Goal: Information Seeking & Learning: Learn about a topic

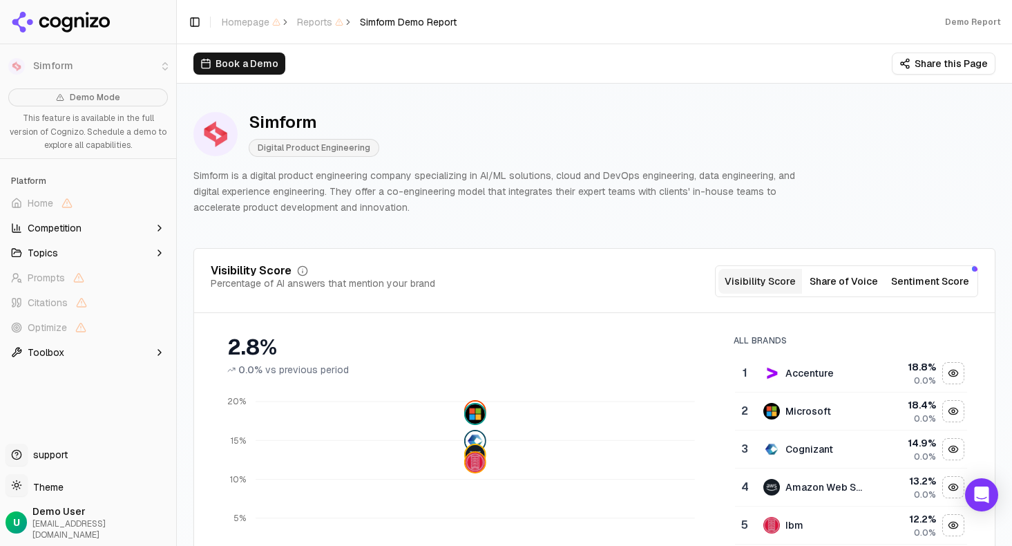
click at [838, 283] on button "Share of Voice" at bounding box center [844, 281] width 84 height 25
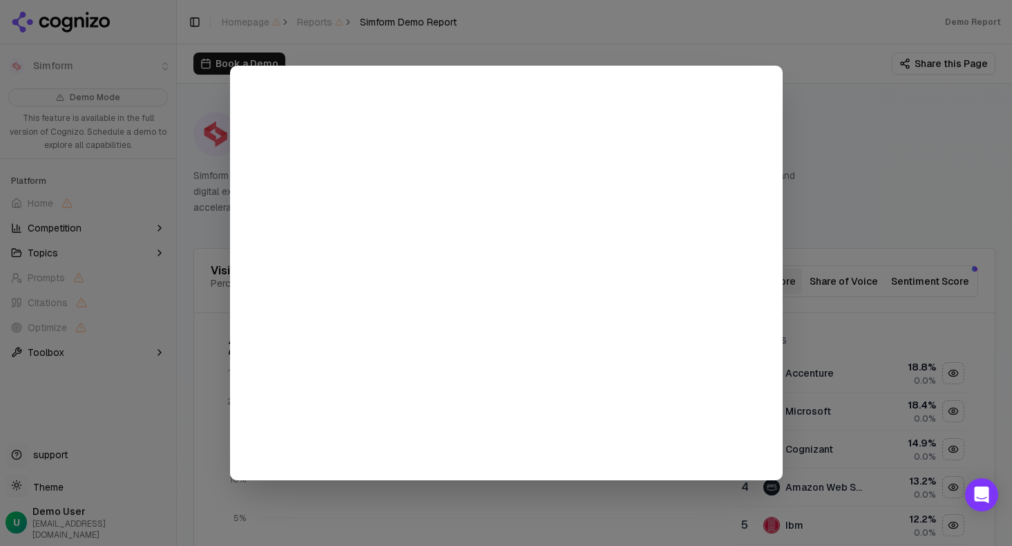
click at [803, 155] on div at bounding box center [506, 273] width 1012 height 546
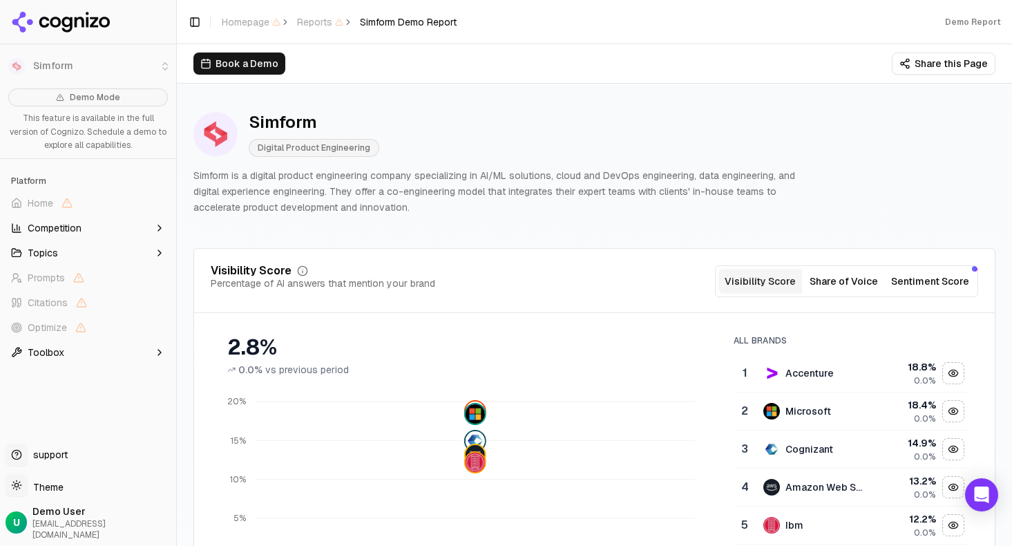
click at [47, 227] on span "Competition" at bounding box center [55, 228] width 54 height 14
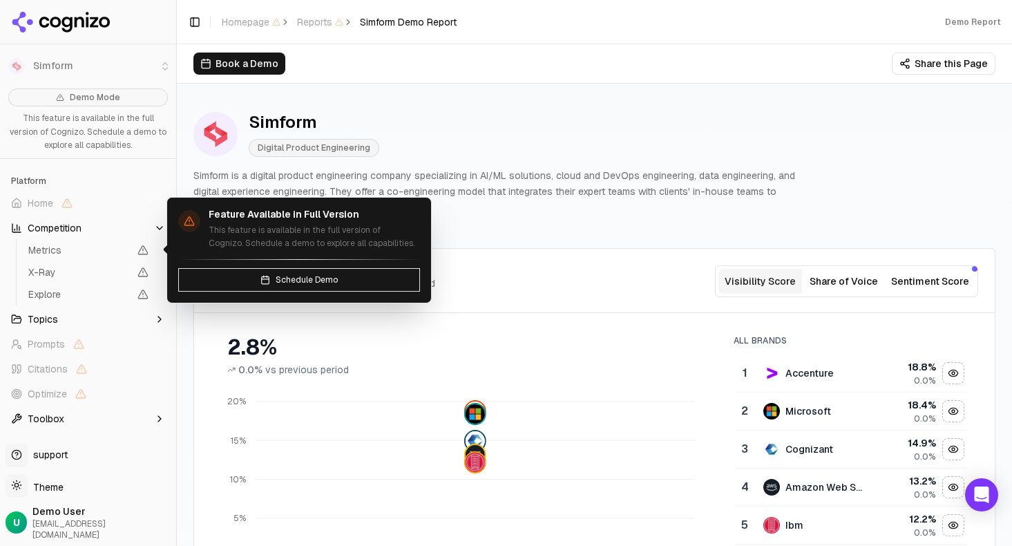
click at [50, 248] on span "Metrics" at bounding box center [78, 250] width 101 height 14
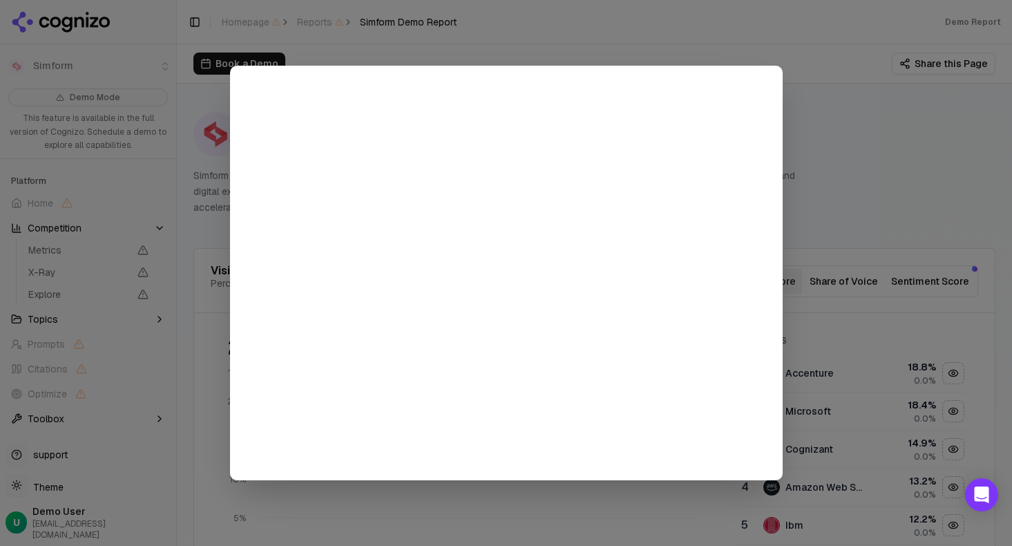
click at [832, 153] on div at bounding box center [506, 273] width 1012 height 546
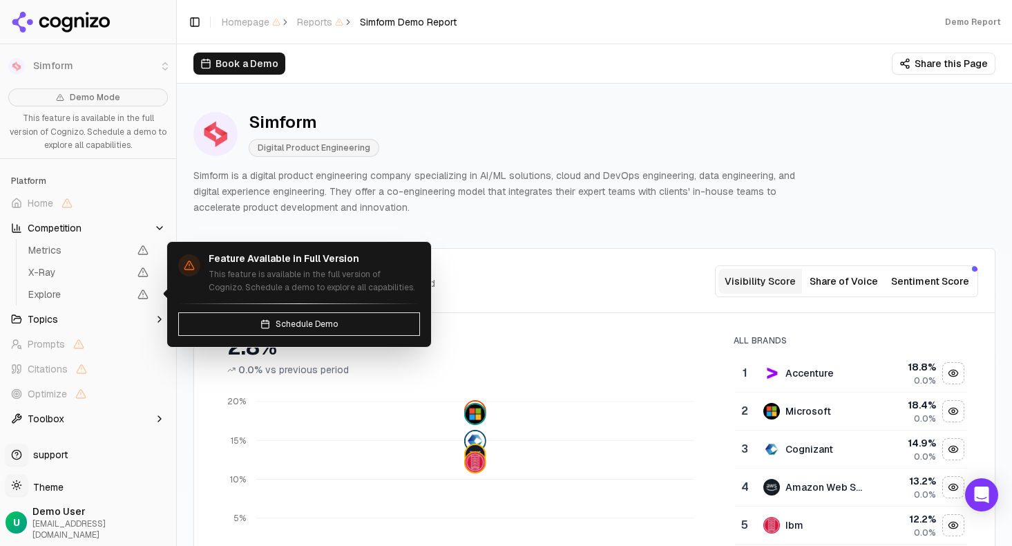
click at [45, 314] on span "Topics" at bounding box center [43, 319] width 30 height 14
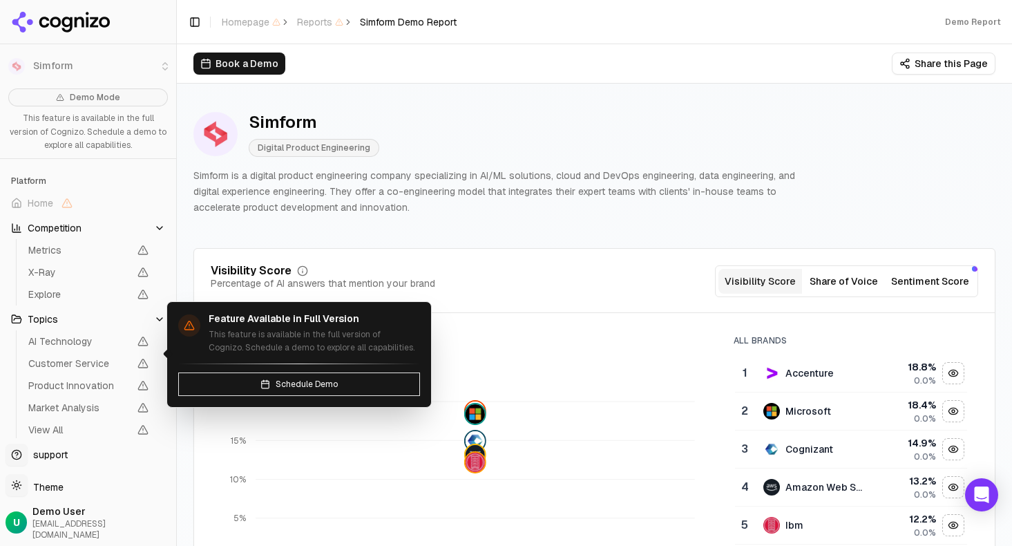
scroll to position [96, 0]
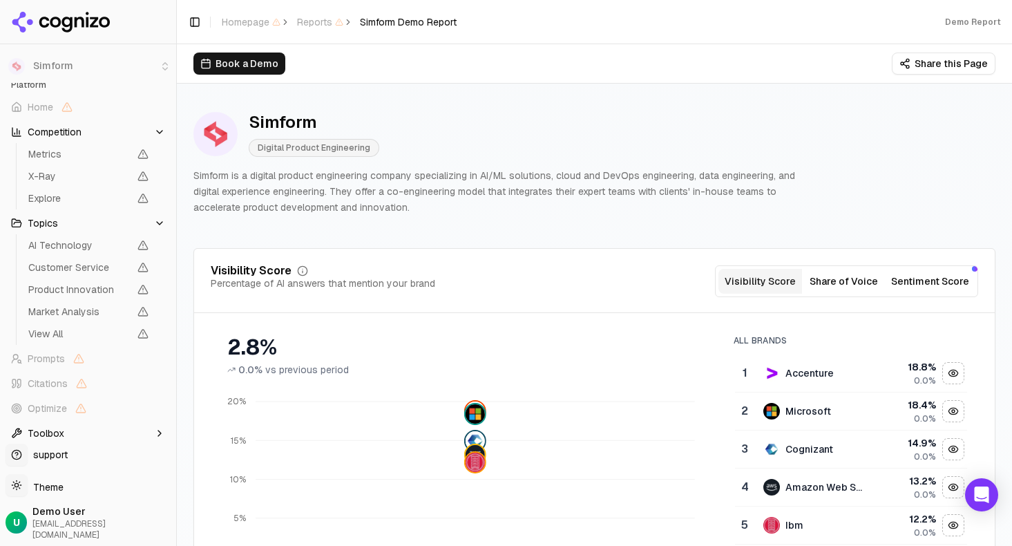
click at [51, 435] on span "Toolbox" at bounding box center [46, 433] width 37 height 14
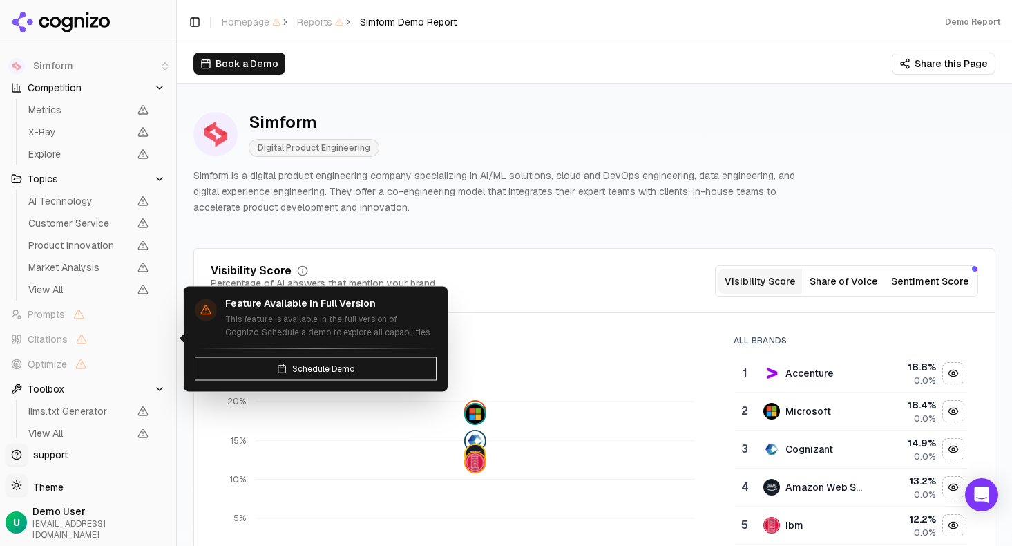
scroll to position [0, 0]
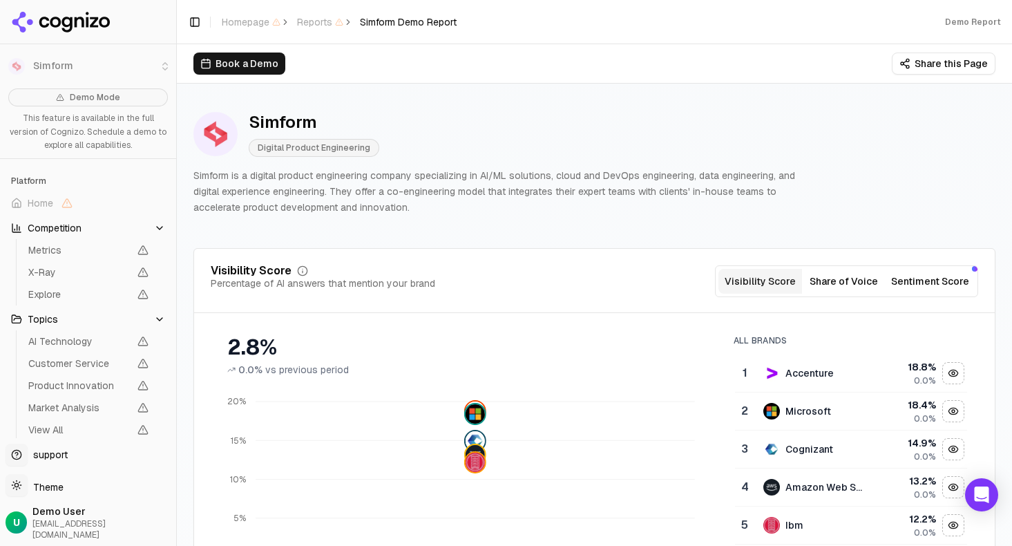
click at [569, 215] on p "Simform is a digital product engineering company specializing in AI/ML solution…" at bounding box center [502, 191] width 619 height 47
